Goal: Transaction & Acquisition: Purchase product/service

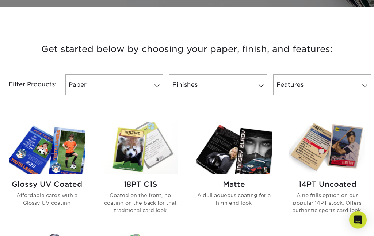
click at [153, 83] on span at bounding box center [157, 86] width 10 height 6
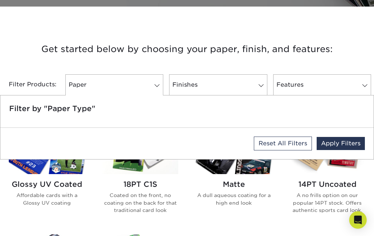
click at [156, 84] on span at bounding box center [157, 86] width 10 height 6
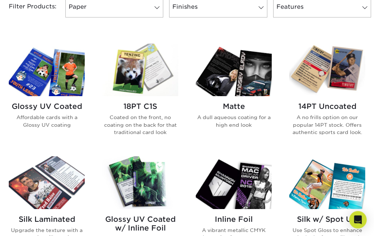
scroll to position [283, 0]
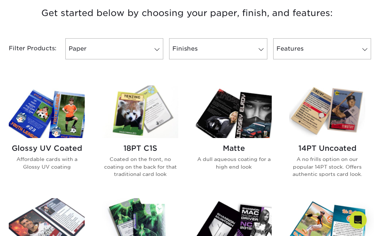
click at [338, 114] on img at bounding box center [327, 112] width 76 height 53
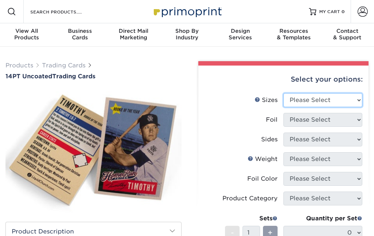
click at [355, 98] on select "Please Select 2.5" x 3.5"" at bounding box center [322, 100] width 79 height 14
select select "2.50x3.50"
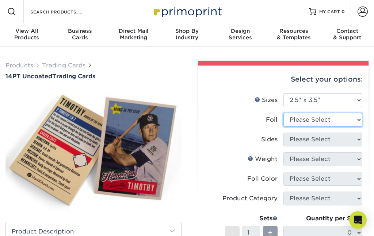
click at [357, 119] on select "Please Select Yes No" at bounding box center [322, 120] width 79 height 14
select select "0"
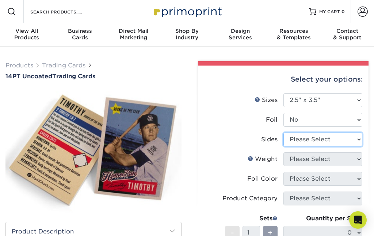
click at [356, 138] on select "Please Select Print Both Sides Print Front Only" at bounding box center [322, 140] width 79 height 14
select select "13abbda7-1d64-4f25-8bb2-c179b224825d"
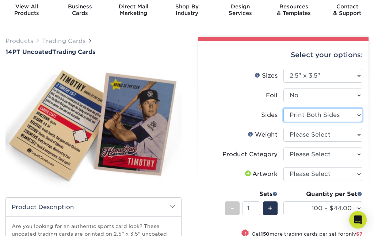
scroll to position [28, 0]
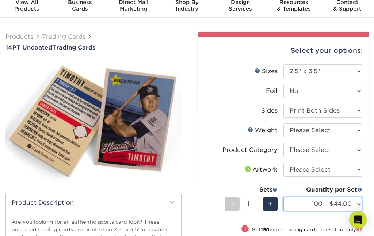
click at [353, 205] on select "100 – $44.00 250 – $51.00 500 – $54.00 1000 – $78.00 2500 – $148.00 5000 – $198…" at bounding box center [322, 205] width 79 height 14
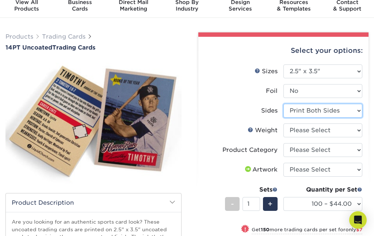
click at [355, 111] on select "Please Select Print Both Sides Print Front Only" at bounding box center [322, 111] width 79 height 14
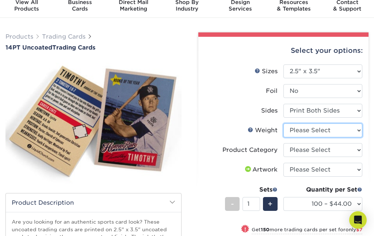
click at [354, 132] on select "Please Select 14PT Uncoated" at bounding box center [322, 131] width 79 height 14
select select "14PT Uncoated"
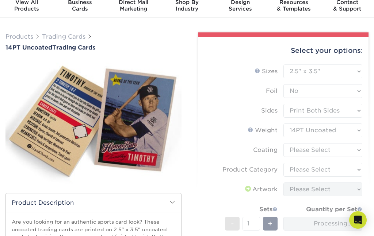
click at [354, 151] on form "Sizes Help Sizes Please Select 2.5" x 3.5" Foil Please Select Yes No -" at bounding box center [283, 176] width 158 height 223
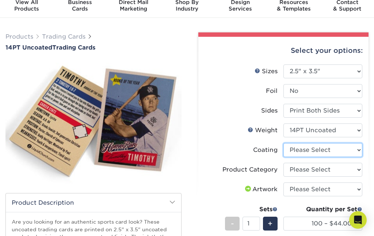
click at [355, 153] on select at bounding box center [322, 150] width 79 height 14
select select "3e7618de-abca-4bda-9f97-8b9129e913d8"
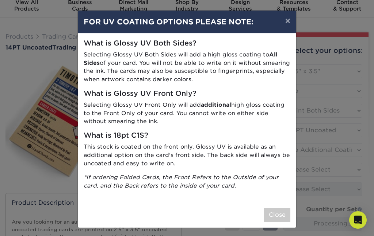
click at [273, 211] on button "Close" at bounding box center [277, 215] width 26 height 14
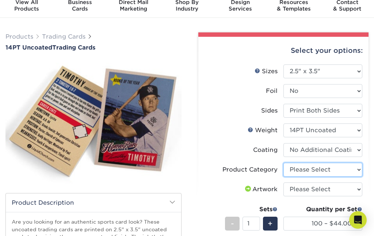
click at [357, 168] on select "Please Select Trading Cards" at bounding box center [322, 170] width 79 height 14
select select "c2f9bce9-36c2-409d-b101-c29d9d031e18"
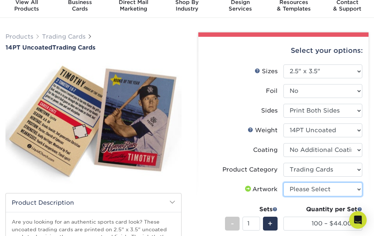
click at [355, 188] on select "Please Select I will upload files I need a design - $100" at bounding box center [322, 190] width 79 height 14
select select "upload"
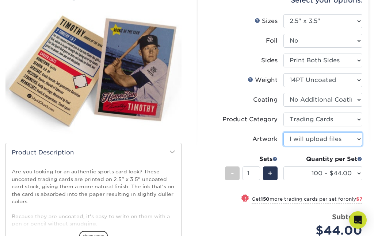
scroll to position [80, 0]
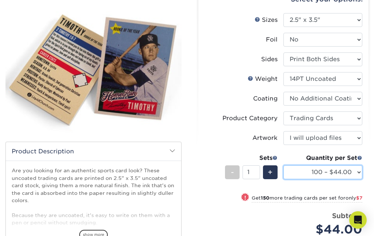
click at [355, 170] on select "100 – $44.00 250 – $51.00 500 – $54.00 1000 – $78.00 2500 – $148.00 5000 – $198…" at bounding box center [322, 173] width 79 height 14
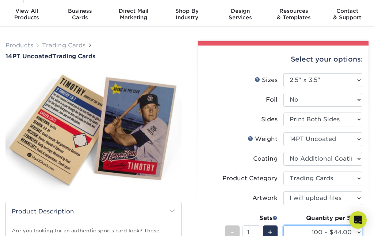
scroll to position [30, 0]
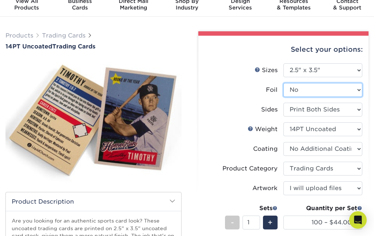
click at [353, 91] on select "Please Select Yes No" at bounding box center [322, 90] width 79 height 14
select select "1"
select select "-1"
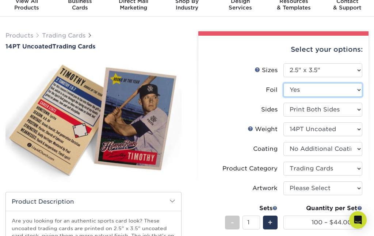
select select "-1"
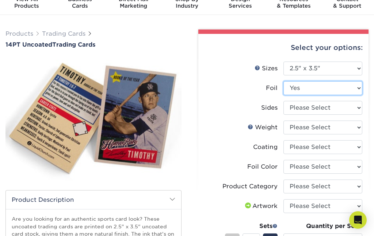
scroll to position [35, 0]
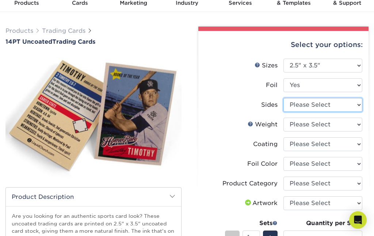
click at [356, 105] on select "Please Select Print Both Sides - Foil Both Sides Print Both Sides - Foil Front …" at bounding box center [322, 105] width 79 height 14
select select "e9e9dfb3-fba1-4d60-972c-fd9ca5904d33"
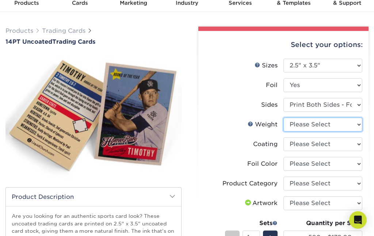
click at [356, 127] on select "Please Select 14PT Uncoated" at bounding box center [322, 125] width 79 height 14
select select "14PT Uncoated"
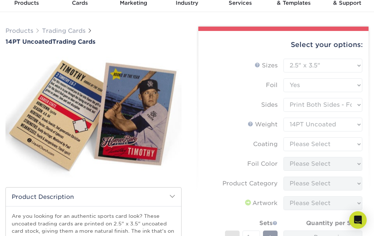
click at [356, 147] on form "Sizes Help Sizes Please Select 2.5" x 3.5" Foil Please Select Yes No -" at bounding box center [283, 180] width 158 height 243
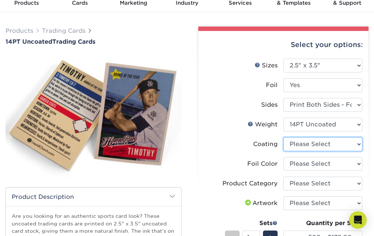
click at [357, 145] on select at bounding box center [322, 145] width 79 height 14
select select "3e7618de-abca-4bda-9f97-8b9129e913d8"
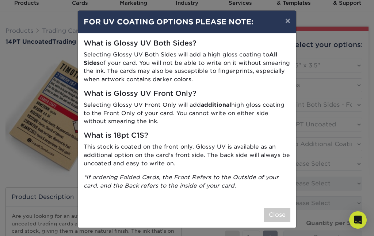
click at [269, 208] on button "Close" at bounding box center [277, 215] width 26 height 14
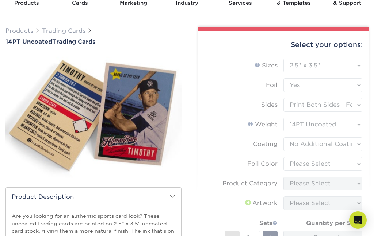
click at [354, 165] on form "Sizes Help Sizes Please Select 2.5" x 3.5" Foil Please Select Yes No -" at bounding box center [283, 180] width 158 height 243
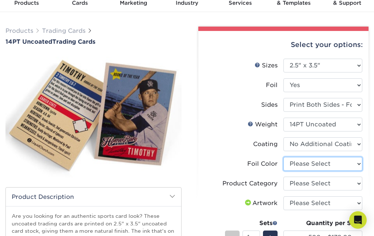
click at [358, 163] on select "Please Select Silver Foil Rose Gold Foil Red Foil Gold Foil Copper Foil Black F…" at bounding box center [322, 164] width 79 height 14
click at [354, 161] on select "Please Select Silver Foil Rose Gold Foil Red Foil Gold Foil Copper Foil Black F…" at bounding box center [322, 164] width 79 height 14
select select "a834dd52-fe06-4ed6-9a86-5bd3c2d02515"
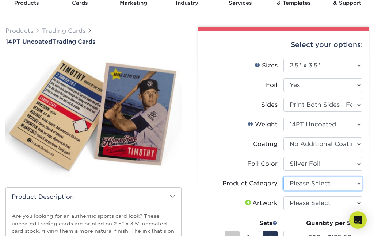
click at [353, 185] on select "Please Select Trading Cards" at bounding box center [322, 184] width 79 height 14
select select "c2f9bce9-36c2-409d-b101-c29d9d031e18"
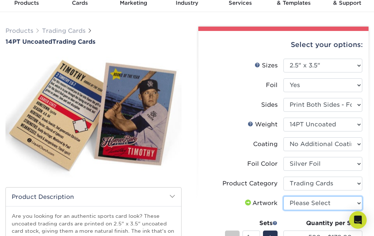
click at [352, 202] on select "Please Select I will upload files I need a design - $100" at bounding box center [322, 204] width 79 height 14
select select "upload"
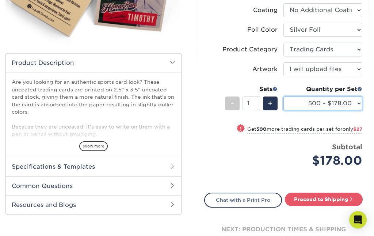
click at [348, 104] on select "500 – $178.00 1000 – $205.00 2500 – $478.00 5000 – $908.00" at bounding box center [322, 104] width 79 height 14
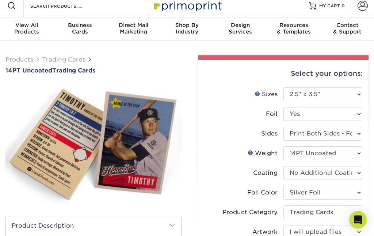
scroll to position [0, 0]
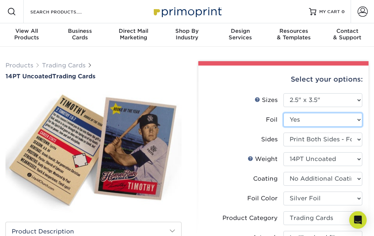
click at [359, 118] on select "Please Select Yes No" at bounding box center [322, 120] width 79 height 14
select select "0"
select select "-1"
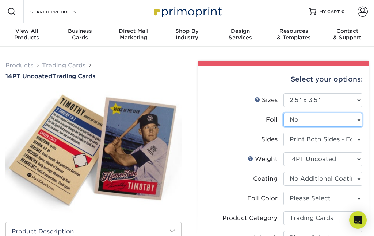
select select "-1"
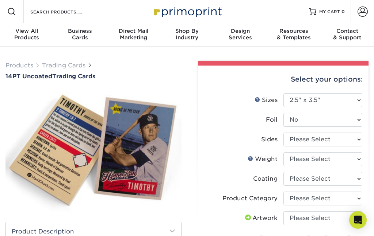
click at [69, 63] on link "Trading Cards" at bounding box center [63, 65] width 43 height 7
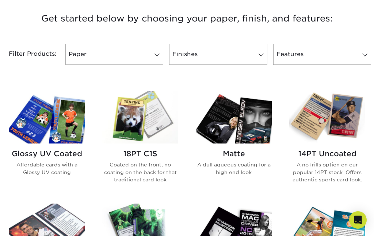
scroll to position [273, 0]
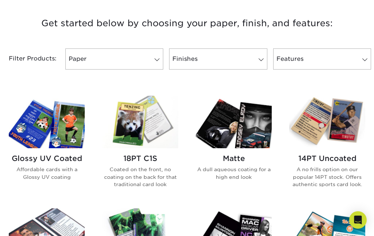
click at [234, 156] on h2 "Matte" at bounding box center [234, 158] width 76 height 9
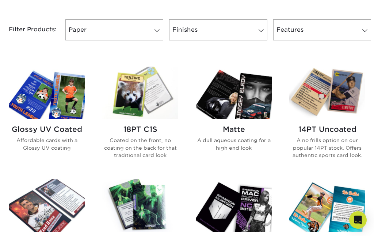
click at [54, 101] on img at bounding box center [47, 93] width 76 height 53
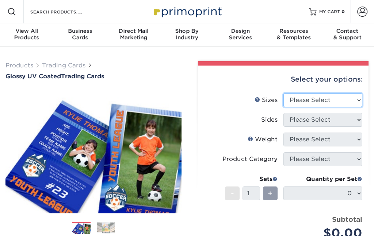
click at [352, 97] on select "Please Select 2.5" x 3.5"" at bounding box center [322, 100] width 79 height 14
select select "2.50x3.50"
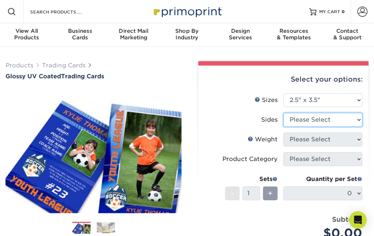
click at [354, 124] on select "Please Select Print Both Sides Print Front Only" at bounding box center [322, 120] width 79 height 14
select select "13abbda7-1d64-4f25-8bb2-c179b224825d"
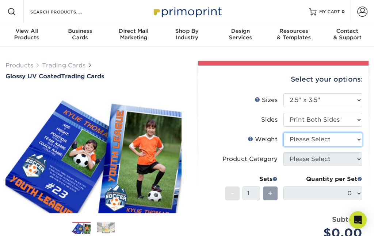
click at [354, 139] on select "Please Select 16PT 14PT 18PT C1S" at bounding box center [322, 140] width 79 height 14
select select "16PT"
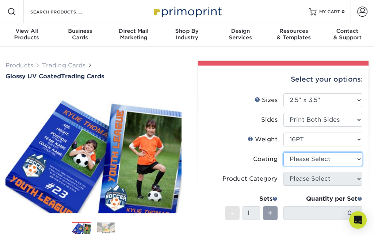
click at [335, 162] on select at bounding box center [322, 160] width 79 height 14
select select "1e8116af-acfc-44b1-83dc-8181aa338834"
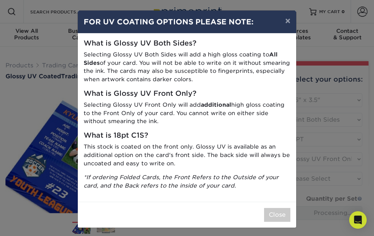
click at [280, 214] on button "Close" at bounding box center [277, 215] width 26 height 14
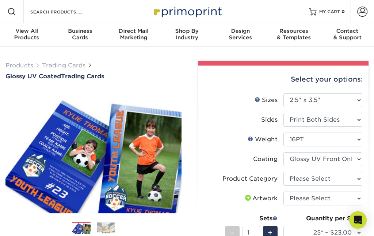
scroll to position [5, 0]
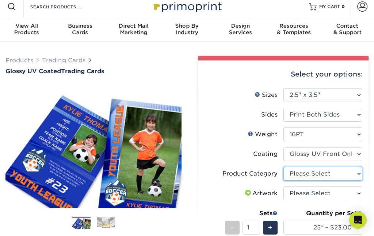
click at [338, 174] on select "Please Select Trading Cards" at bounding box center [322, 174] width 79 height 14
select select "c2f9bce9-36c2-409d-b101-c29d9d031e18"
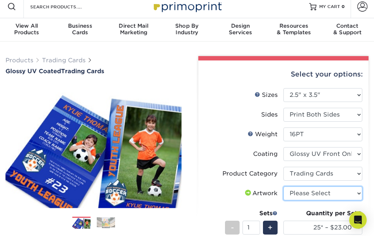
click at [349, 196] on select "Please Select I will upload files I need a design - $100" at bounding box center [322, 194] width 79 height 14
select select "upload"
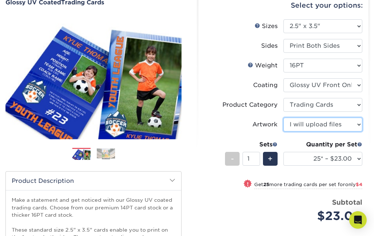
scroll to position [63, 0]
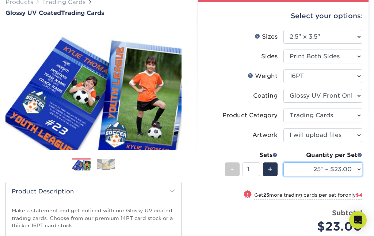
click at [356, 166] on select "25* – $23.00 50* – $27.00 75* – $33.00 100* – $37.00 250* – $47.00 500 – $58.00…" at bounding box center [322, 170] width 79 height 14
click at [361, 166] on select "25* – $23.00 50* – $27.00 75* – $33.00 100* – $37.00 250* – $47.00 500 – $58.00…" at bounding box center [322, 170] width 79 height 14
select select "50* – $27.00"
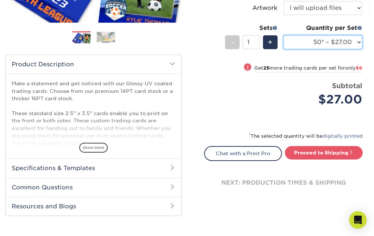
scroll to position [191, 0]
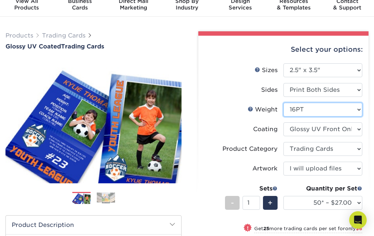
click at [350, 109] on select "Please Select 16PT 14PT 18PT C1S" at bounding box center [322, 110] width 79 height 14
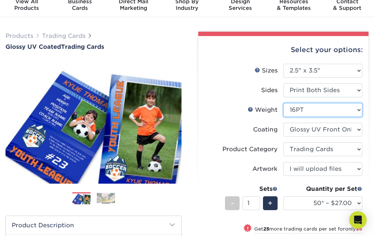
select select "18PTC1S"
select select "-1"
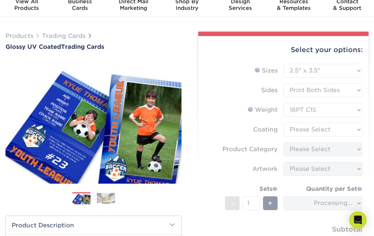
click at [355, 133] on form "Sizes Help Sizes Please Select 2.5" x 3.5" Sides Please Select 16PT - 1" at bounding box center [283, 165] width 158 height 203
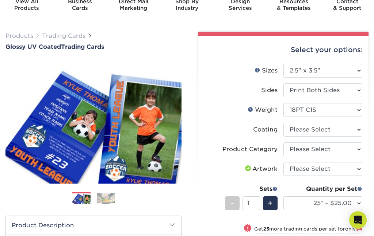
scroll to position [25, 0]
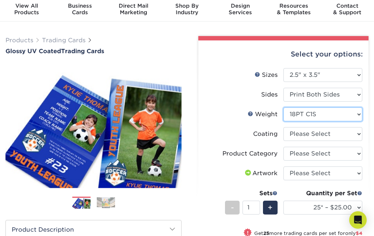
click at [354, 121] on select "Please Select 16PT 14PT 18PT C1S" at bounding box center [322, 115] width 79 height 14
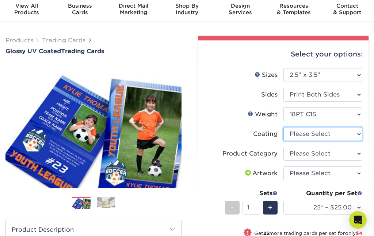
click at [320, 134] on select at bounding box center [322, 134] width 79 height 14
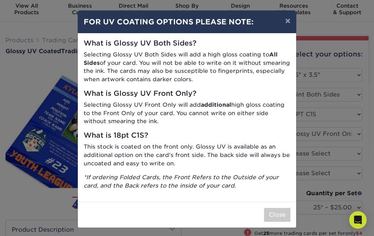
click at [276, 215] on button "Close" at bounding box center [277, 215] width 26 height 14
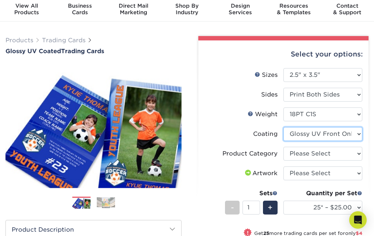
click at [328, 133] on select at bounding box center [322, 134] width 79 height 14
select select "-1"
select select
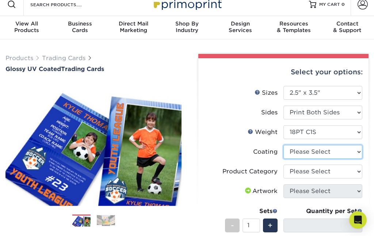
scroll to position [0, 0]
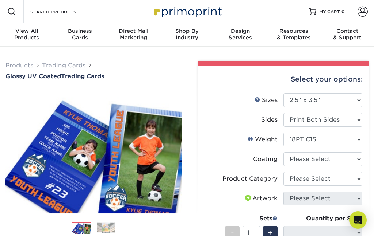
click at [59, 67] on link "Trading Cards" at bounding box center [63, 65] width 43 height 7
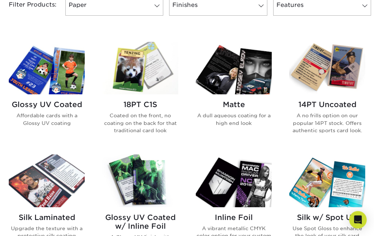
scroll to position [330, 0]
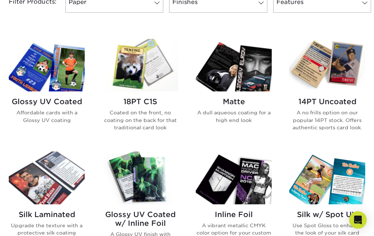
click at [327, 63] on img at bounding box center [327, 65] width 76 height 53
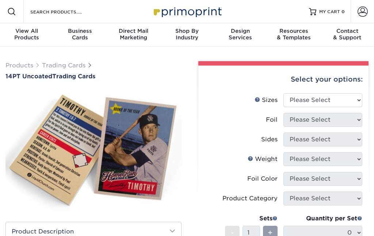
scroll to position [20, 0]
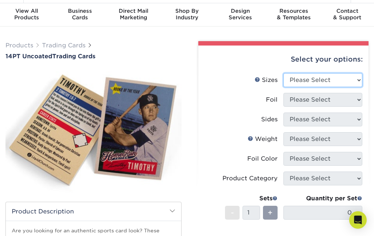
click at [324, 83] on select "Please Select 2.5" x 3.5"" at bounding box center [322, 80] width 79 height 14
select select "2.50x3.50"
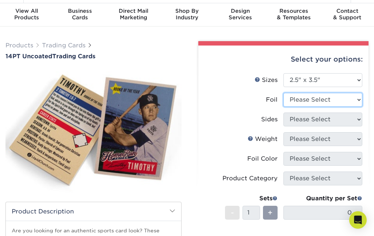
click at [323, 104] on select "Please Select Yes No" at bounding box center [322, 100] width 79 height 14
select select "0"
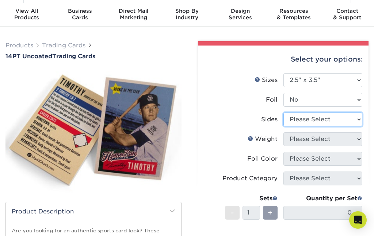
click at [328, 122] on select "Please Select Print Both Sides Print Front Only" at bounding box center [322, 120] width 79 height 14
select select "13abbda7-1d64-4f25-8bb2-c179b224825d"
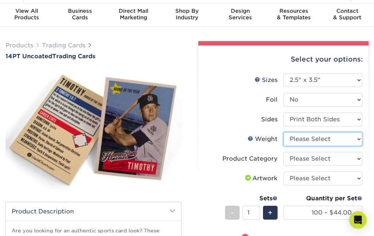
click at [340, 142] on select "Please Select 14PT Uncoated" at bounding box center [322, 139] width 79 height 14
select select "14PT Uncoated"
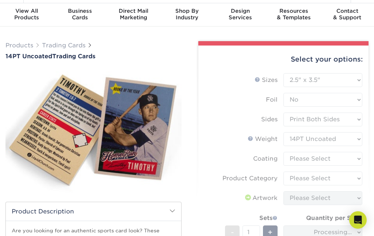
click at [349, 163] on form "Sizes Help Sizes Please Select 2.5" x 3.5" Foil Please Select Yes No -" at bounding box center [283, 184] width 158 height 223
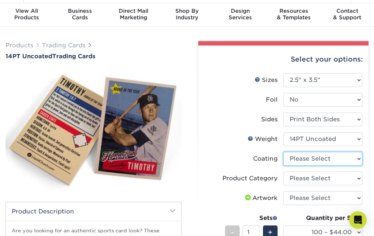
click at [352, 163] on select at bounding box center [322, 159] width 79 height 14
select select "3e7618de-abca-4bda-9f97-8b9129e913d8"
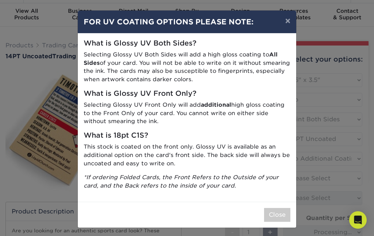
click at [272, 210] on button "Close" at bounding box center [277, 215] width 26 height 14
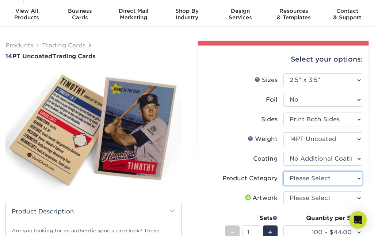
click at [348, 181] on select "Please Select Trading Cards" at bounding box center [322, 179] width 79 height 14
select select "c2f9bce9-36c2-409d-b101-c29d9d031e18"
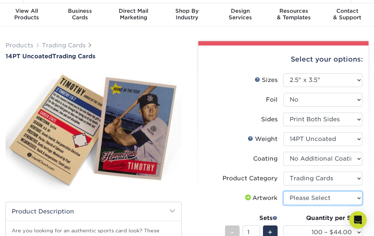
click at [352, 199] on select "Please Select I will upload files I need a design - $100" at bounding box center [322, 199] width 79 height 14
select select "upload"
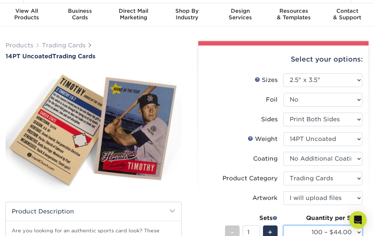
click at [316, 233] on select "100 – $44.00 250 – $51.00 500 – $54.00 1000 – $78.00 2500 – $148.00 5000 – $198…" at bounding box center [322, 233] width 79 height 14
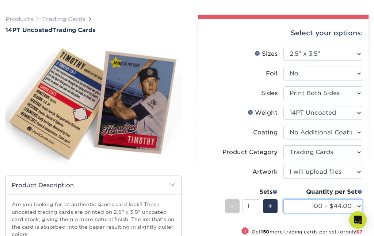
scroll to position [0, 0]
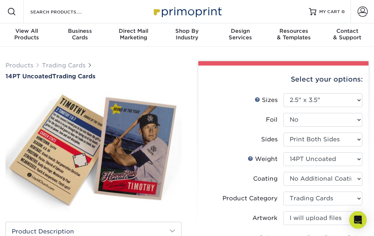
click at [73, 63] on link "Trading Cards" at bounding box center [63, 65] width 43 height 7
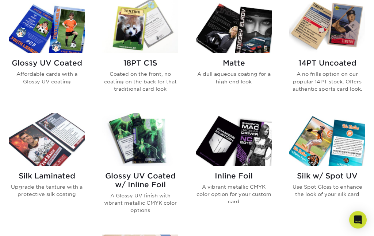
scroll to position [368, 0]
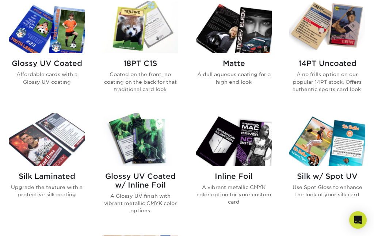
click at [247, 77] on p "A dull aqueous coating for a high end look" at bounding box center [234, 78] width 76 height 15
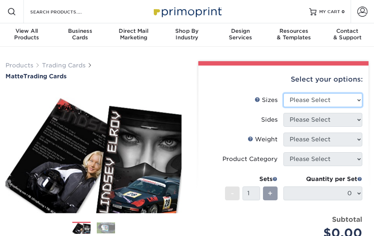
click at [343, 104] on select "Please Select 2.5" x 3.5"" at bounding box center [322, 100] width 79 height 14
select select "2.50x3.50"
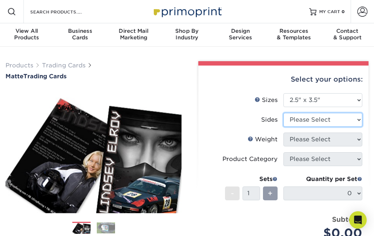
click at [344, 124] on select "Please Select Print Both Sides Print Front Only" at bounding box center [322, 120] width 79 height 14
select select "13abbda7-1d64-4f25-8bb2-c179b224825d"
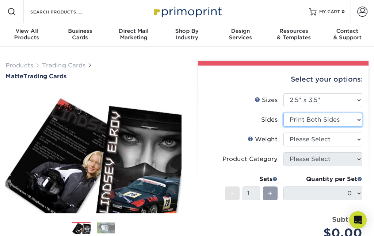
click at [353, 122] on select "Please Select Print Both Sides Print Front Only" at bounding box center [322, 120] width 79 height 14
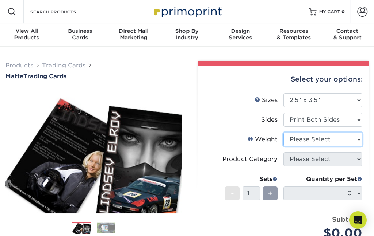
click at [350, 143] on select "Please Select 16PT 14PT" at bounding box center [322, 140] width 79 height 14
select select "16PT"
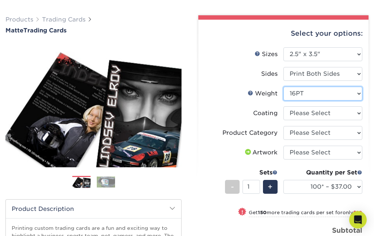
scroll to position [46, 0]
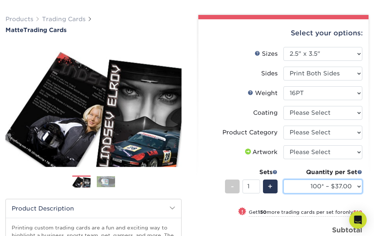
click at [354, 184] on select "100* – $37.00 250* – $47.00 500* – $58.00 1000 – $71.00 2500 – $141.00 5000 – $…" at bounding box center [322, 187] width 79 height 14
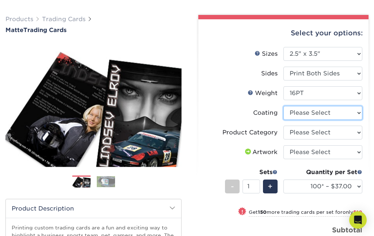
click at [353, 111] on select at bounding box center [322, 113] width 79 height 14
select select "121bb7b5-3b4d-429f-bd8d-bbf80e953313"
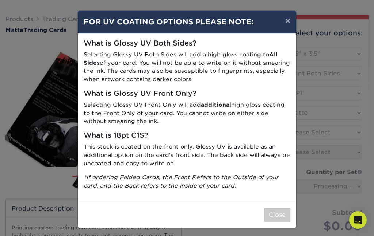
click at [275, 214] on button "Close" at bounding box center [277, 215] width 26 height 14
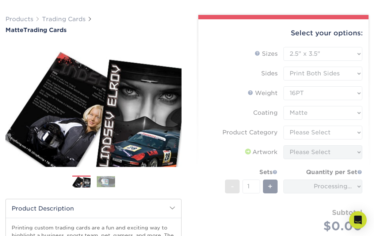
click at [356, 128] on form "Sizes Help Sizes Please Select 2.5" x 3.5" Sides Please Select 16PT - 1" at bounding box center [283, 148] width 158 height 203
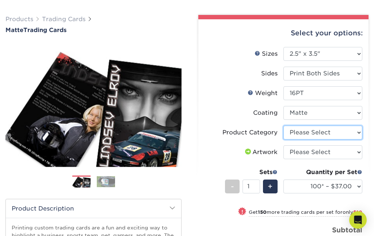
click at [355, 133] on select "Please Select Trading Cards" at bounding box center [322, 133] width 79 height 14
select select "c2f9bce9-36c2-409d-b101-c29d9d031e18"
click at [353, 152] on select "Please Select I will upload files I need a design - $100" at bounding box center [322, 153] width 79 height 14
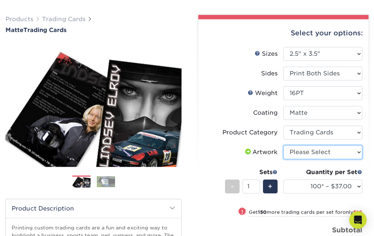
select select "upload"
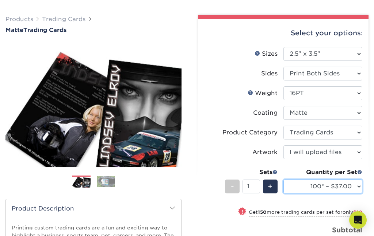
click at [355, 189] on select "100* – $37.00 250* – $47.00 500* – $58.00 1000 – $71.00 2500 – $141.00 5000 – $…" at bounding box center [322, 187] width 79 height 14
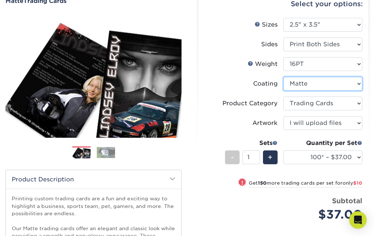
click at [355, 82] on select at bounding box center [322, 84] width 79 height 14
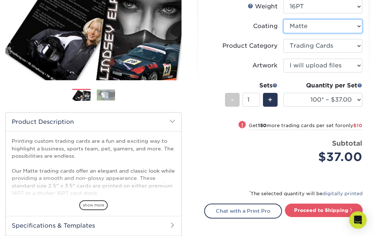
scroll to position [132, 0]
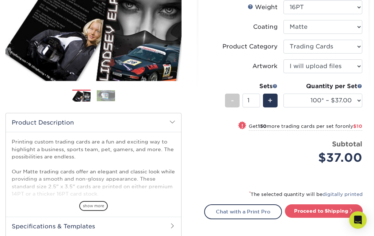
click at [96, 207] on span "show more" at bounding box center [93, 206] width 28 height 10
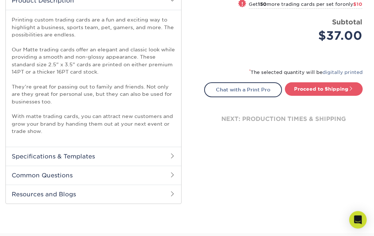
scroll to position [257, 0]
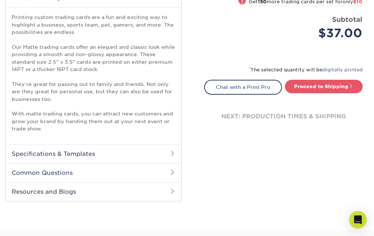
click at [173, 151] on span at bounding box center [172, 154] width 6 height 6
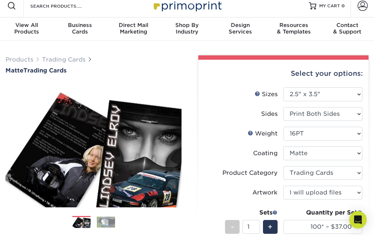
scroll to position [0, 0]
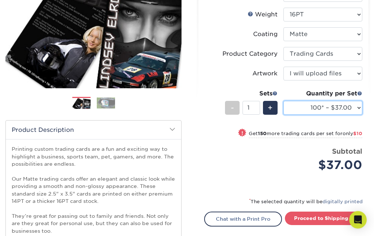
click at [357, 106] on select "100* – $37.00 250* – $47.00 500* – $58.00 1000 – $71.00 2500 – $141.00 5000 – $…" at bounding box center [322, 108] width 79 height 14
click at [356, 108] on select "100* – $37.00 250* – $47.00 500* – $58.00 1000 – $71.00 2500 – $141.00 5000 – $…" at bounding box center [322, 108] width 79 height 14
click at [267, 102] on div "+" at bounding box center [270, 108] width 15 height 14
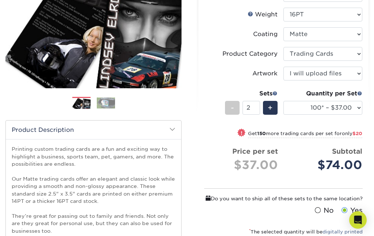
click at [268, 105] on span "+" at bounding box center [270, 108] width 5 height 11
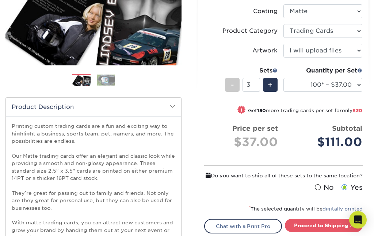
scroll to position [144, 0]
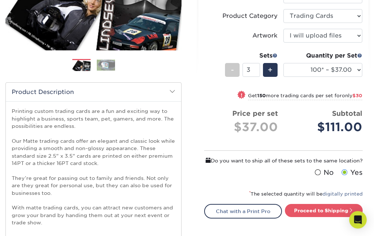
click at [230, 63] on div "-" at bounding box center [232, 70] width 15 height 14
click at [275, 66] on div "+" at bounding box center [270, 70] width 15 height 14
click at [274, 68] on div "+" at bounding box center [270, 70] width 15 height 14
click at [274, 66] on div "+" at bounding box center [270, 70] width 15 height 14
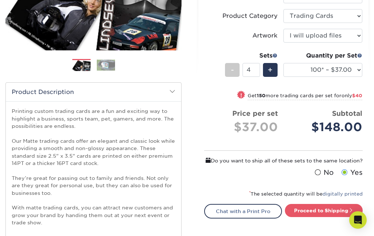
type input "5"
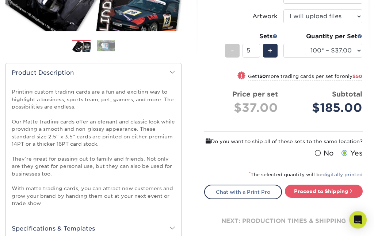
scroll to position [185, 0]
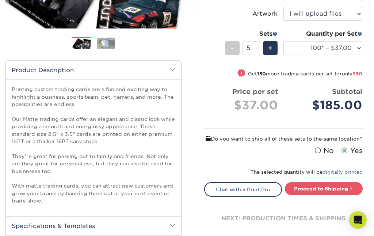
click at [325, 196] on link "Proceed to Shipping" at bounding box center [324, 188] width 78 height 13
type input "Set 1"
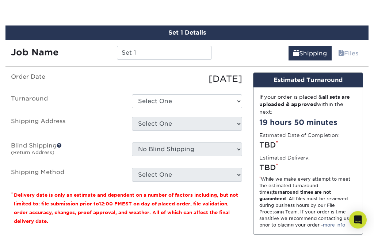
scroll to position [553, 0]
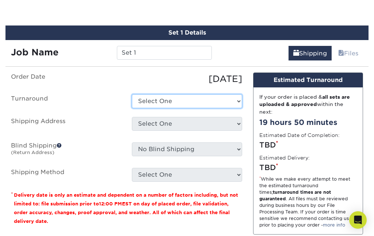
click at [234, 99] on select "Select One 2-4 Business Days 2 Day Next Business Day" at bounding box center [187, 102] width 110 height 14
select select "cbe91c23-2601-4968-aa0f-393d26c839b7"
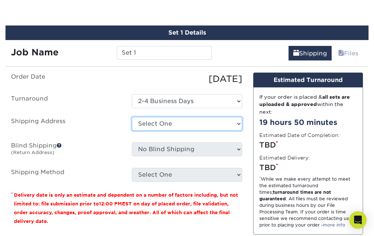
click at [230, 122] on select "Select One + Add New Address - Login" at bounding box center [187, 124] width 110 height 14
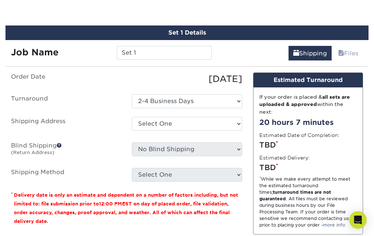
click at [230, 178] on fieldset "Order Date 08/20/2025 Turnaround Select One 2-4 Business Days 2 Day Next Busine…" at bounding box center [126, 132] width 231 height 118
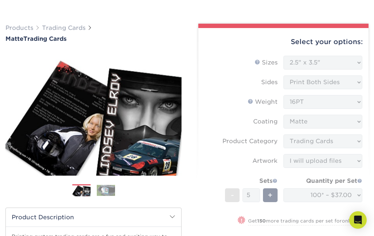
scroll to position [0, 0]
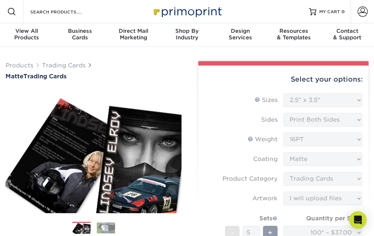
click at [60, 63] on link "Trading Cards" at bounding box center [63, 65] width 43 height 7
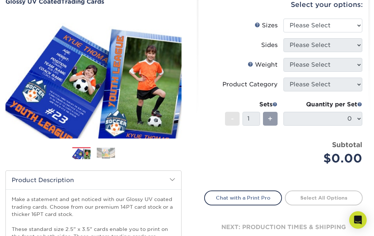
scroll to position [77, 0]
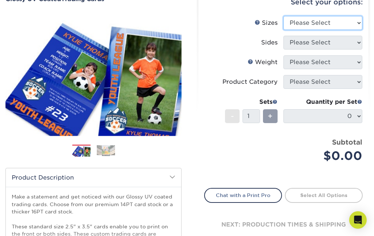
click at [354, 18] on select "Please Select 2.5" x 3.5"" at bounding box center [322, 23] width 79 height 14
select select "2.50x3.50"
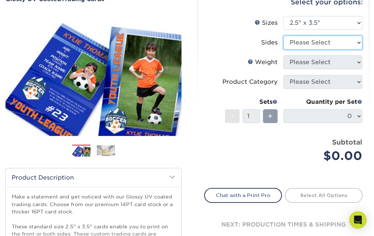
click at [350, 41] on select "Please Select Print Both Sides Print Front Only" at bounding box center [322, 43] width 79 height 14
select select "13abbda7-1d64-4f25-8bb2-c179b224825d"
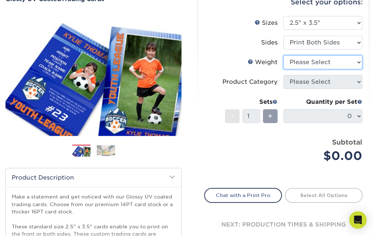
click at [354, 61] on select "Please Select 16PT 14PT 18PT C1S" at bounding box center [322, 62] width 79 height 14
select select "16PT"
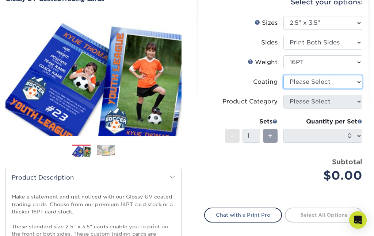
click at [355, 82] on select at bounding box center [322, 82] width 79 height 14
select select "1e8116af-acfc-44b1-83dc-8181aa338834"
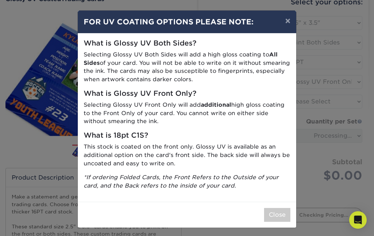
click at [272, 208] on button "Close" at bounding box center [277, 215] width 26 height 14
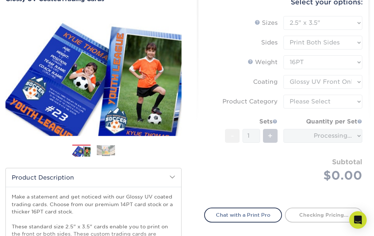
click at [355, 101] on form "Sizes Help Sizes Please Select 2.5" x 3.5" Sides Please Select 16PT - 1" at bounding box center [283, 108] width 158 height 184
click at [354, 100] on form "Sizes Help Sizes Please Select 2.5" x 3.5" Sides Please Select 16PT - 1" at bounding box center [283, 108] width 158 height 184
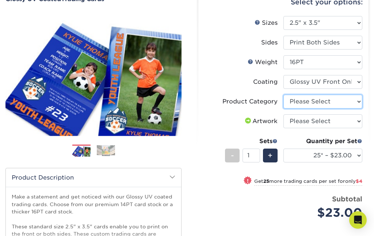
click at [358, 103] on select "Please Select Trading Cards" at bounding box center [322, 102] width 79 height 14
select select "c2f9bce9-36c2-409d-b101-c29d9d031e18"
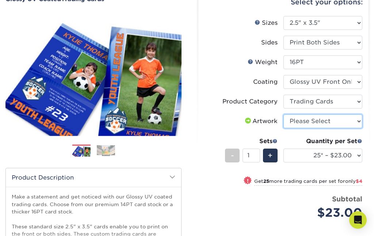
click at [354, 121] on select "Please Select I will upload files I need a design - $100" at bounding box center [322, 122] width 79 height 14
select select "upload"
click at [354, 151] on select "25* – $23.00 50* – $27.00 75* – $33.00 100* – $37.00 250* – $47.00 500 – $58.00…" at bounding box center [322, 156] width 79 height 14
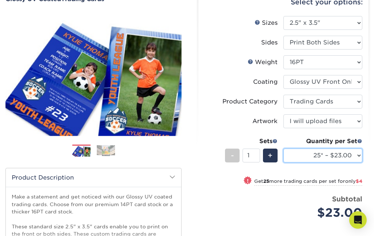
select select "50* – $27.00"
click at [353, 152] on select "25* – $23.00 50* – $27.00 75* – $33.00 100* – $37.00 250* – $47.00 500 – $58.00…" at bounding box center [322, 156] width 79 height 14
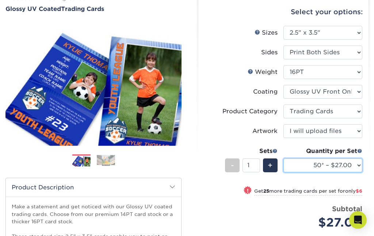
click at [352, 161] on select "25* – $23.00 50* – $27.00 75* – $33.00 100* – $37.00 250* – $47.00 500 – $58.00…" at bounding box center [322, 166] width 79 height 14
click at [355, 160] on select "25* – $23.00 50* – $27.00 75* – $33.00 100* – $37.00 250* – $47.00 500 – $58.00…" at bounding box center [322, 166] width 79 height 14
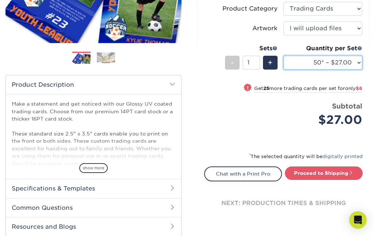
scroll to position [169, 0]
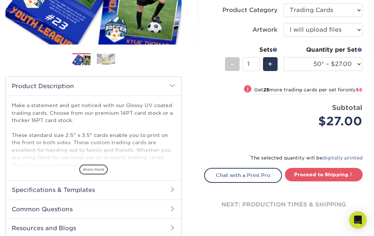
click at [270, 63] on span "+" at bounding box center [270, 64] width 5 height 11
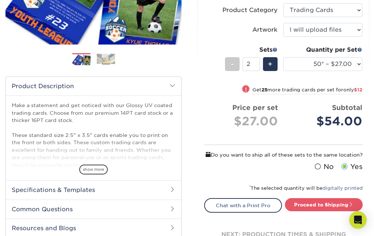
click at [270, 62] on span "+" at bounding box center [270, 64] width 5 height 11
click at [268, 61] on div "+" at bounding box center [270, 64] width 15 height 14
click at [271, 57] on div "+" at bounding box center [270, 64] width 15 height 14
type input "5"
